Goal: Information Seeking & Learning: Learn about a topic

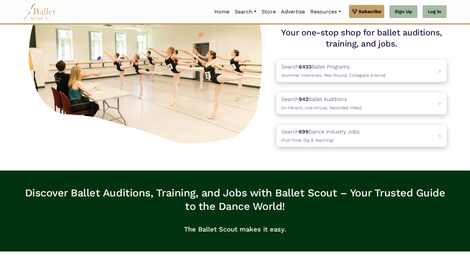
scroll to position [47, 0]
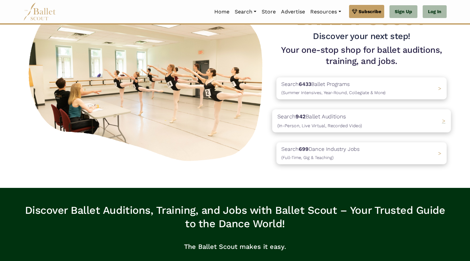
click at [361, 127] on div "Search 942 Ballet Auditions (In-Person, Live Virtual, Recorded Video) >" at bounding box center [361, 120] width 179 height 23
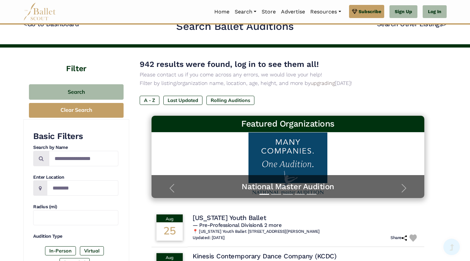
scroll to position [10, 0]
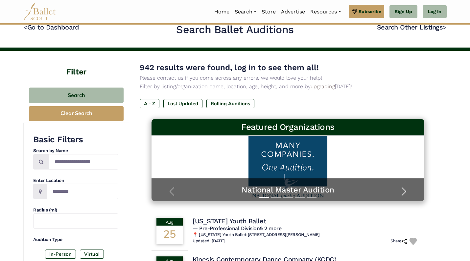
click at [404, 190] on span "button" at bounding box center [403, 192] width 11 height 11
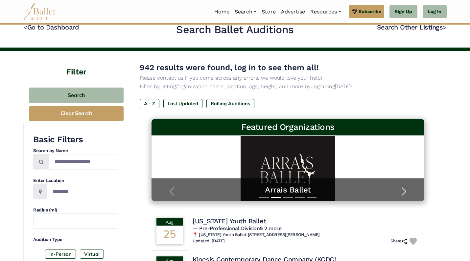
click at [404, 190] on span "button" at bounding box center [403, 192] width 11 height 11
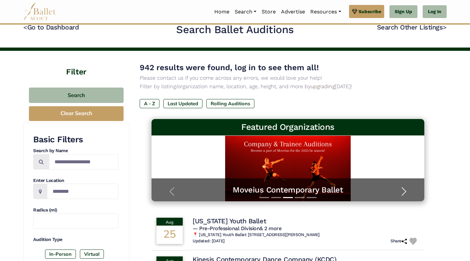
click at [404, 190] on span "button" at bounding box center [403, 192] width 11 height 11
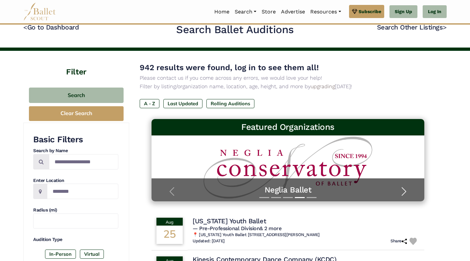
click at [404, 190] on span "button" at bounding box center [403, 192] width 11 height 11
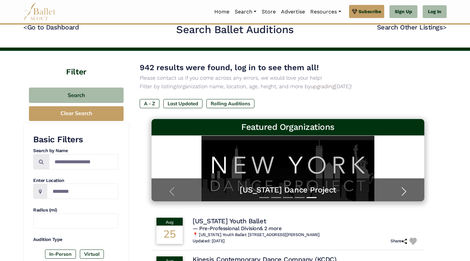
click at [407, 190] on span "button" at bounding box center [403, 192] width 11 height 11
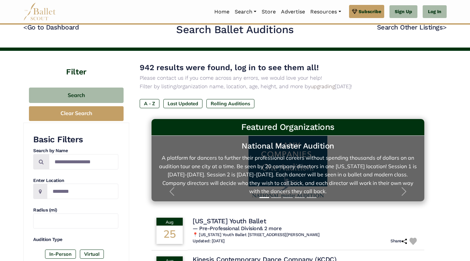
click at [313, 159] on link "National Master Audition A platform for dancers to further their professional c…" at bounding box center [288, 169] width 260 height 53
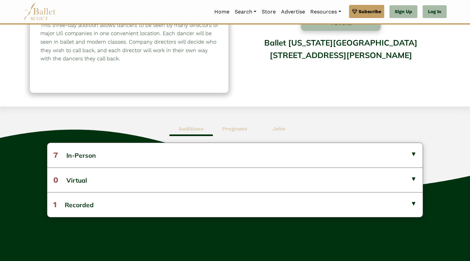
scroll to position [92, 0]
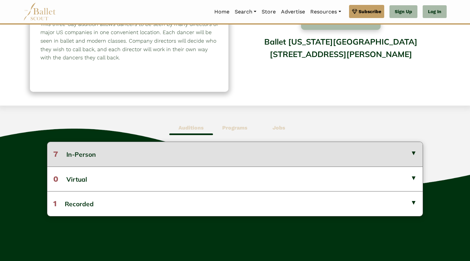
click at [311, 157] on button "7 In-Person" at bounding box center [234, 154] width 375 height 24
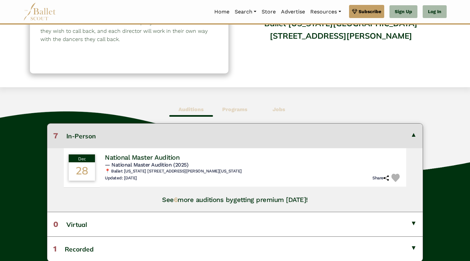
scroll to position [116, 0]
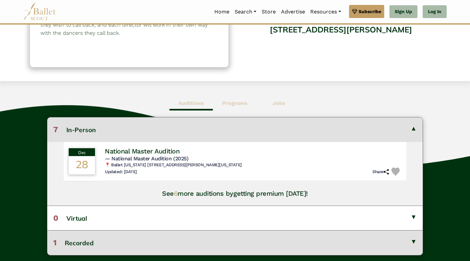
click at [237, 240] on button "1 Recorded" at bounding box center [234, 243] width 375 height 25
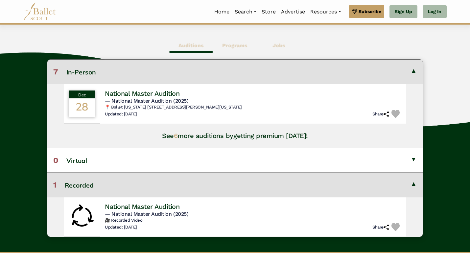
scroll to position [176, 0]
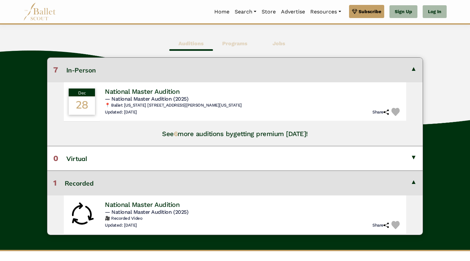
click at [413, 179] on button "1 Recorded" at bounding box center [234, 183] width 375 height 25
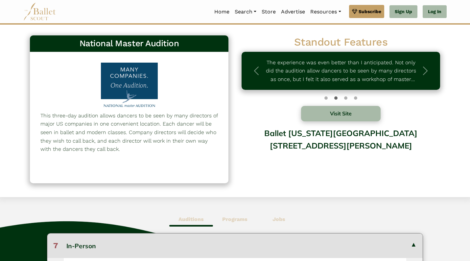
scroll to position [0, 0]
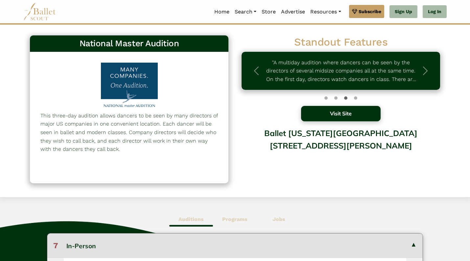
click at [360, 115] on button "Visit Site" at bounding box center [341, 113] width 80 height 15
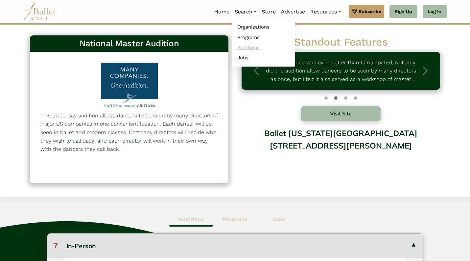
click at [240, 48] on link "Auditions" at bounding box center [263, 47] width 63 height 10
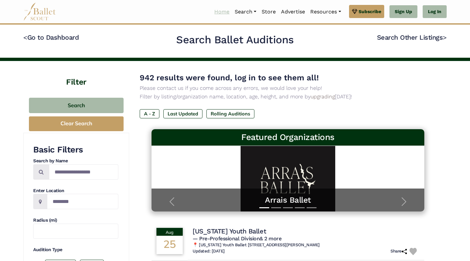
click at [226, 11] on link "Home" at bounding box center [222, 12] width 20 height 14
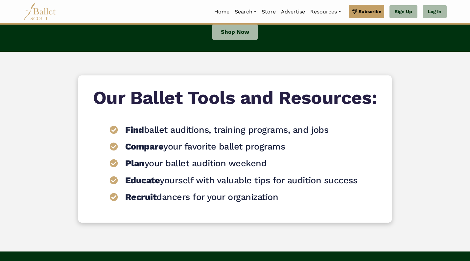
scroll to position [757, 0]
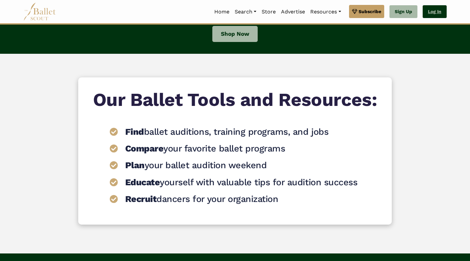
click at [427, 15] on link "Log In" at bounding box center [434, 11] width 24 height 13
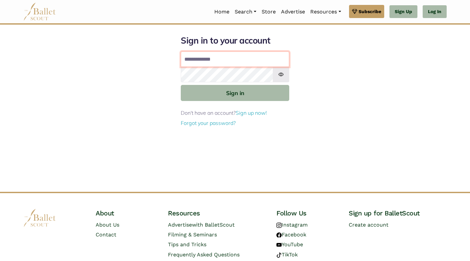
type input "**********"
click at [235, 93] on button "Sign in" at bounding box center [235, 93] width 108 height 16
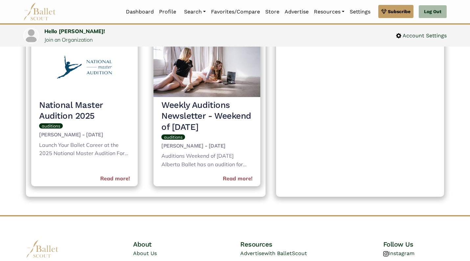
scroll to position [271, 0]
click at [36, 11] on img at bounding box center [39, 12] width 33 height 18
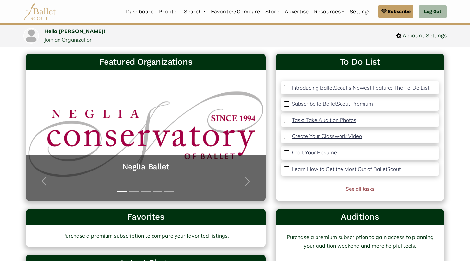
scroll to position [34, 0]
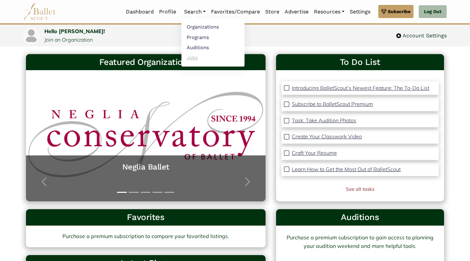
click at [189, 59] on link "Jobs" at bounding box center [212, 58] width 63 height 10
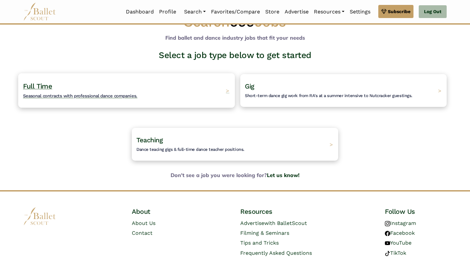
scroll to position [25, 0]
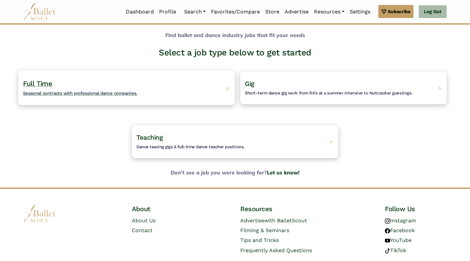
click at [199, 96] on div "Full Time Seasonal contracts with professional dance companies. >" at bounding box center [126, 88] width 216 height 34
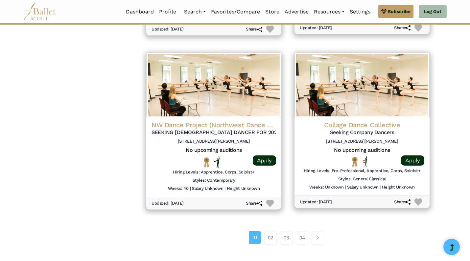
scroll to position [807, 0]
click at [270, 231] on link "02" at bounding box center [270, 237] width 12 height 13
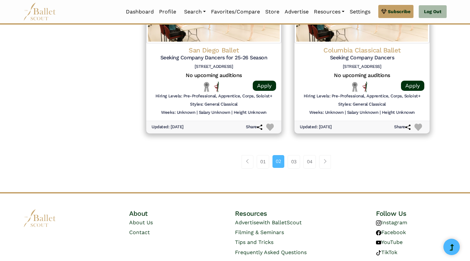
scroll to position [887, 0]
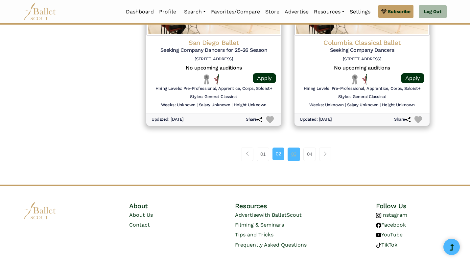
click at [294, 148] on link "03" at bounding box center [293, 154] width 12 height 13
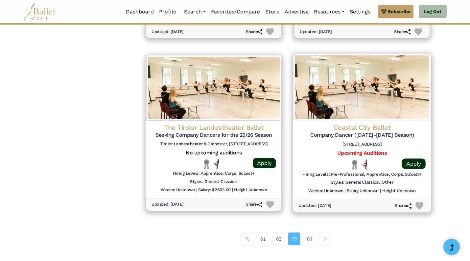
scroll to position [828, 0]
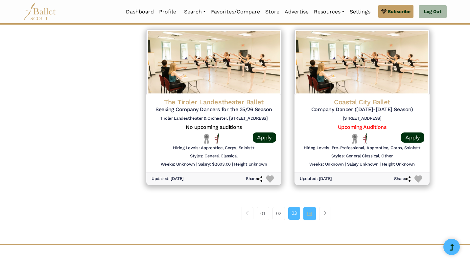
click at [308, 207] on link "04" at bounding box center [309, 213] width 12 height 13
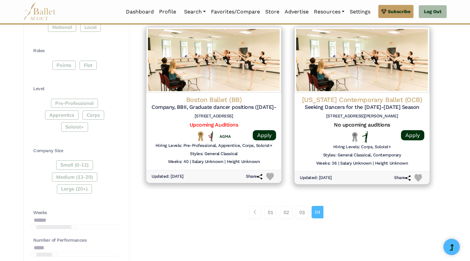
scroll to position [312, 0]
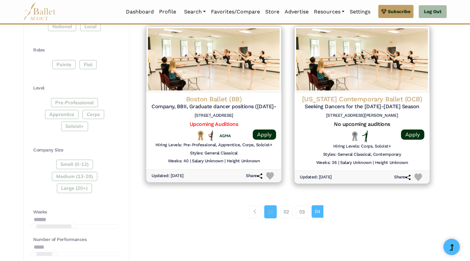
click at [268, 208] on link "01" at bounding box center [270, 212] width 12 height 13
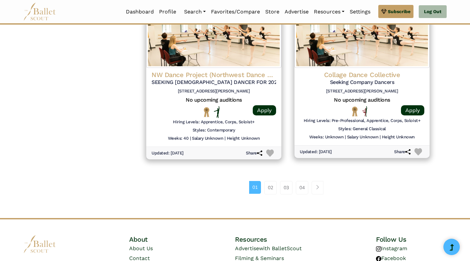
scroll to position [856, 0]
click at [268, 181] on link "02" at bounding box center [270, 187] width 12 height 13
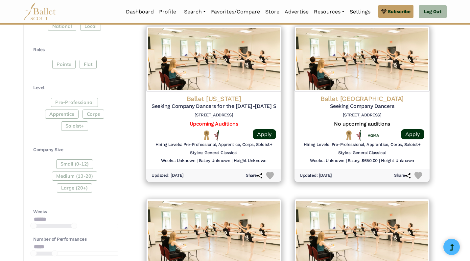
scroll to position [312, 0]
